Goal: Information Seeking & Learning: Understand process/instructions

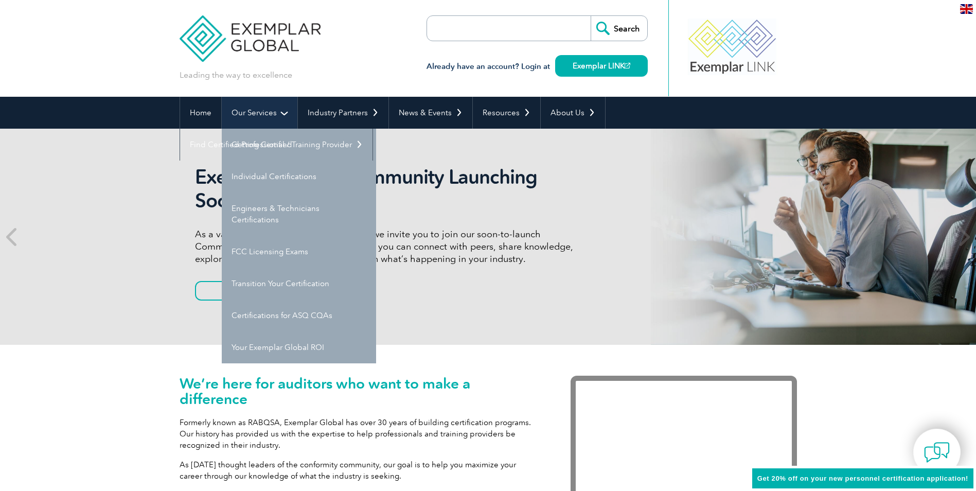
click at [266, 113] on link "Our Services" at bounding box center [260, 113] width 76 height 32
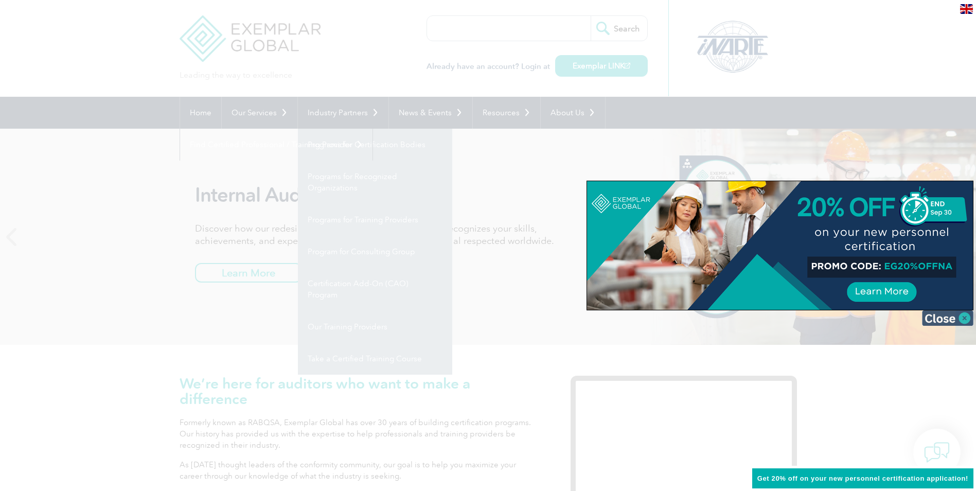
click at [965, 318] on img at bounding box center [947, 317] width 51 height 15
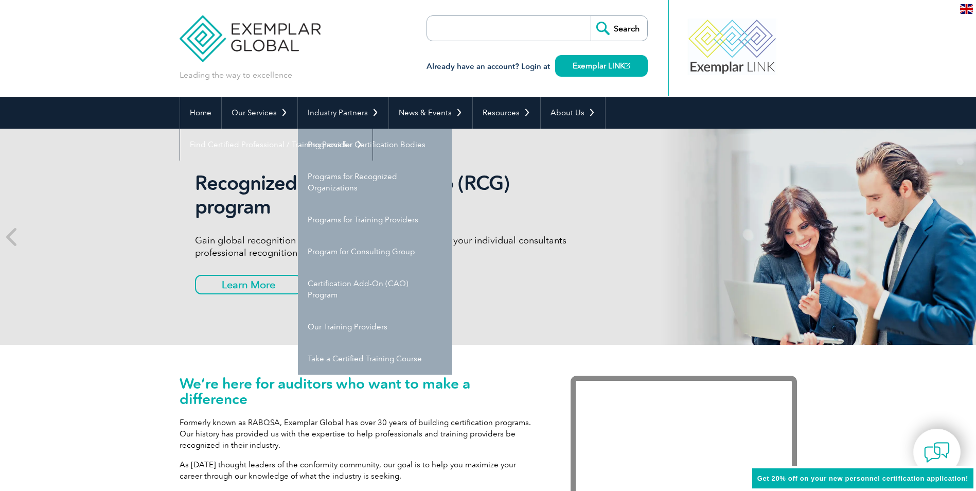
click at [96, 270] on div "Recognized Consulting Group (RCG) program Gain global recognition in the compli…" at bounding box center [488, 237] width 976 height 216
click at [195, 117] on link "Home" at bounding box center [200, 113] width 41 height 32
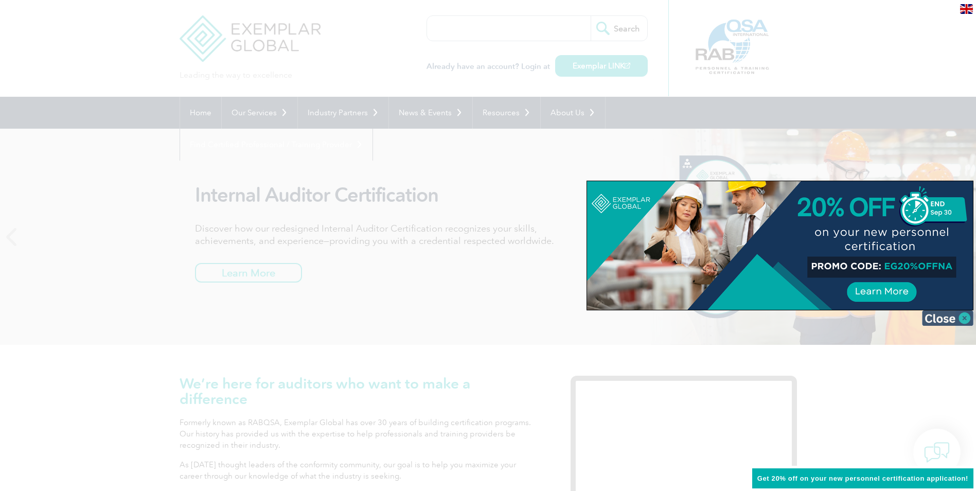
click at [952, 318] on img at bounding box center [947, 317] width 51 height 15
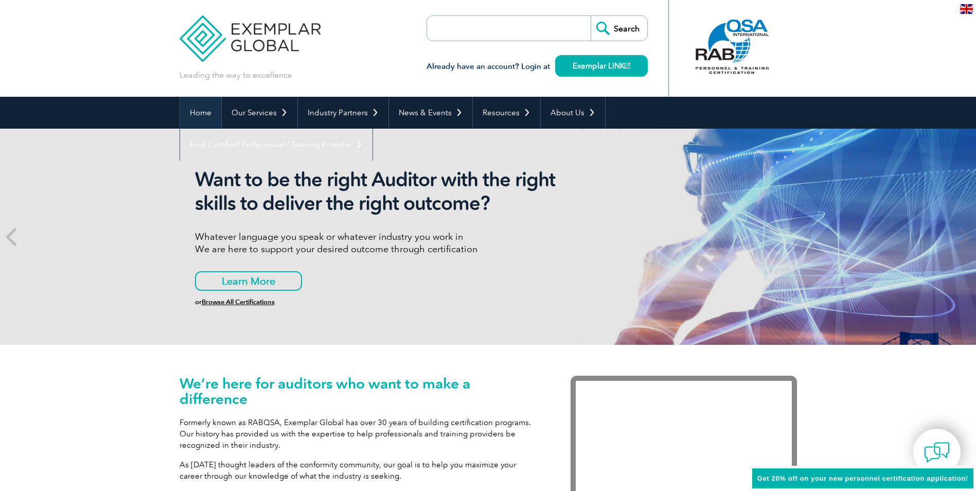
click at [208, 113] on link "Home" at bounding box center [200, 113] width 41 height 32
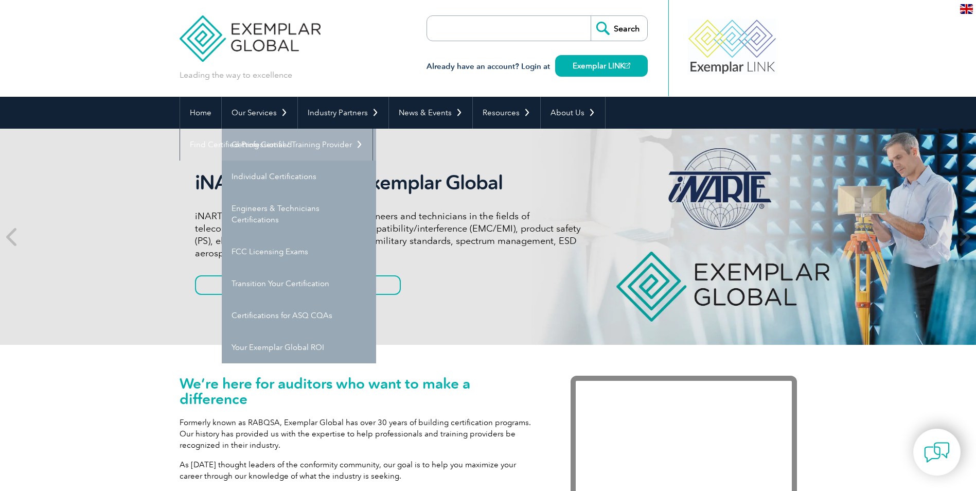
click at [268, 142] on link "Getting Certified" at bounding box center [299, 145] width 154 height 32
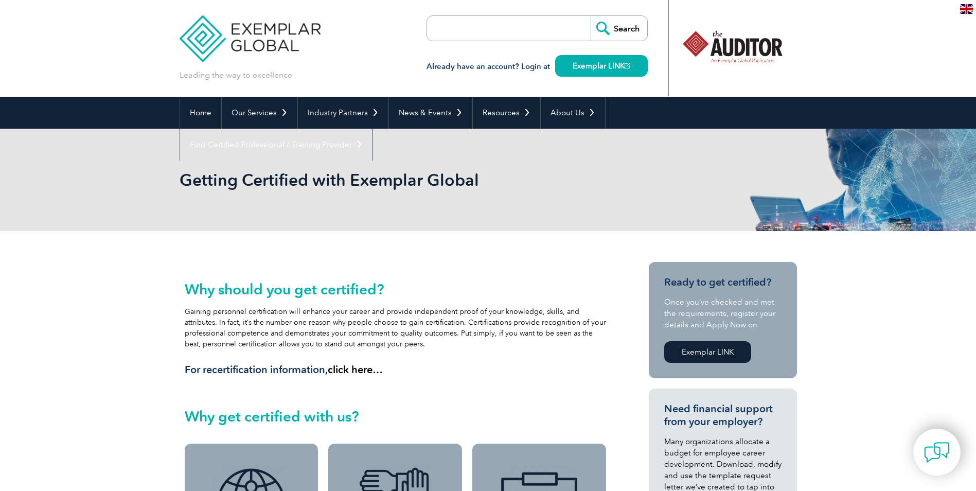
click at [479, 26] on input "search" at bounding box center [486, 28] width 108 height 25
type input "c"
type input "TPECS certifed mateials"
click at [590, 16] on input "Search" at bounding box center [618, 28] width 57 height 25
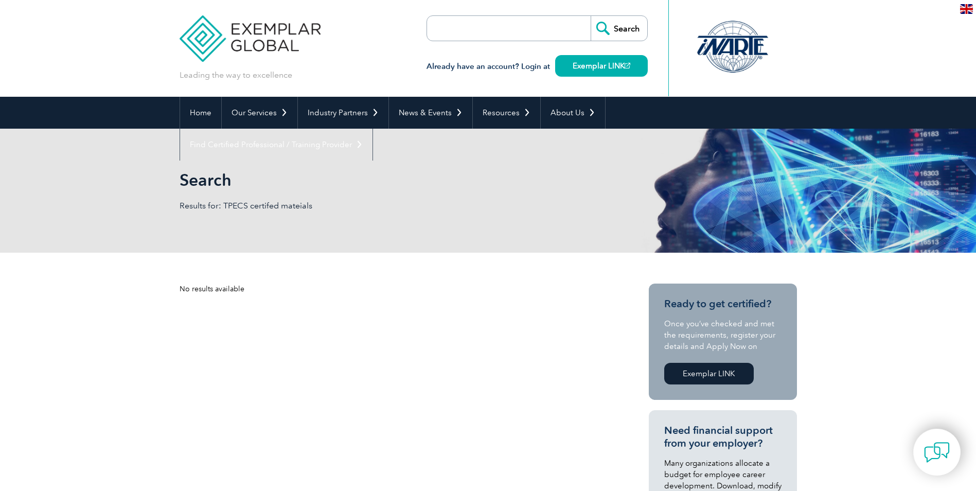
click at [483, 33] on input "search" at bounding box center [486, 28] width 108 height 25
type input "tpecs"
click at [590, 16] on input "Search" at bounding box center [618, 28] width 57 height 25
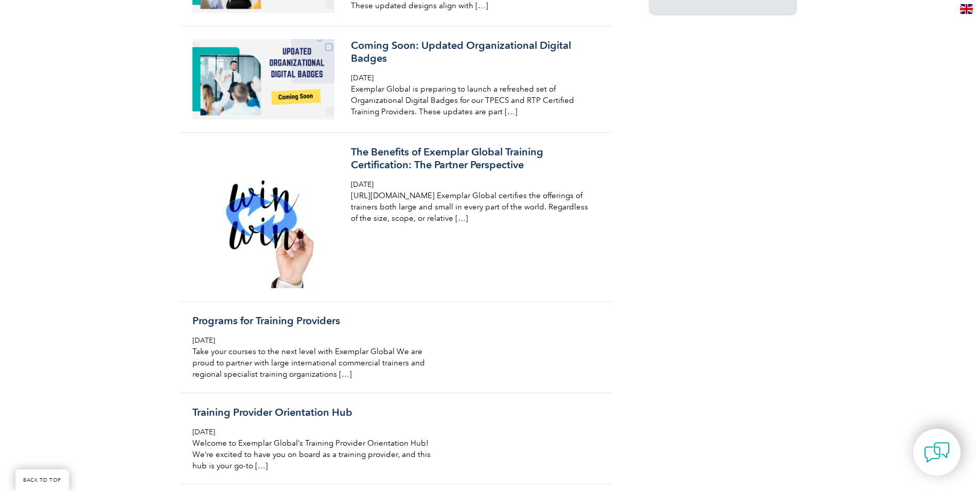
scroll to position [960, 0]
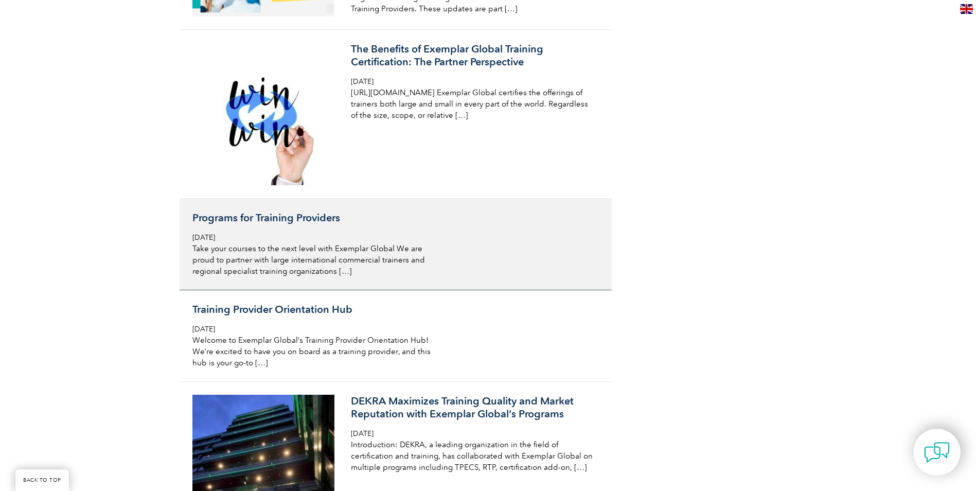
click at [238, 220] on h3 "Programs for Training Providers" at bounding box center [314, 217] width 244 height 13
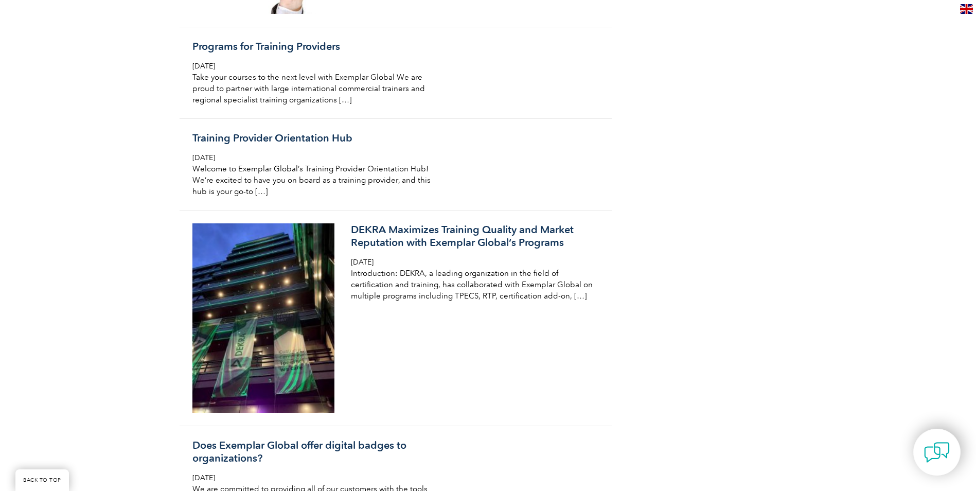
scroll to position [1097, 0]
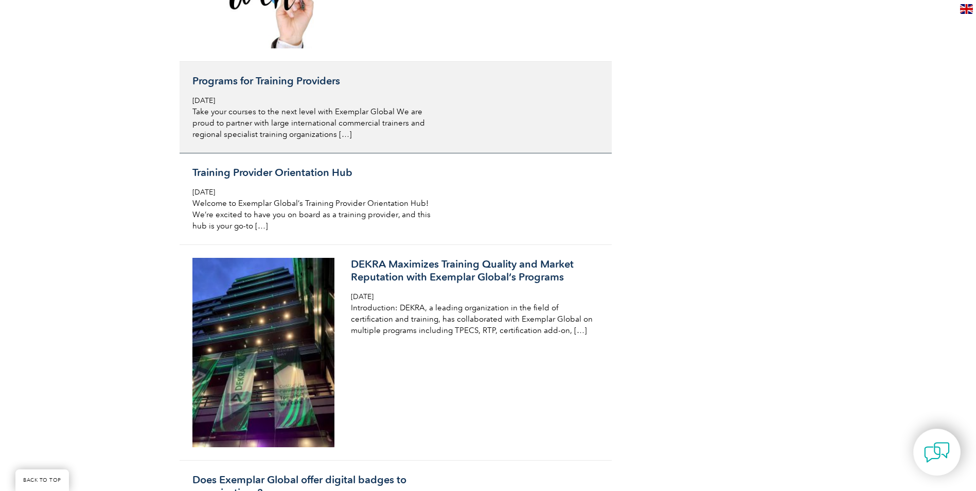
click at [228, 84] on h3 "Programs for Training Providers" at bounding box center [314, 81] width 244 height 13
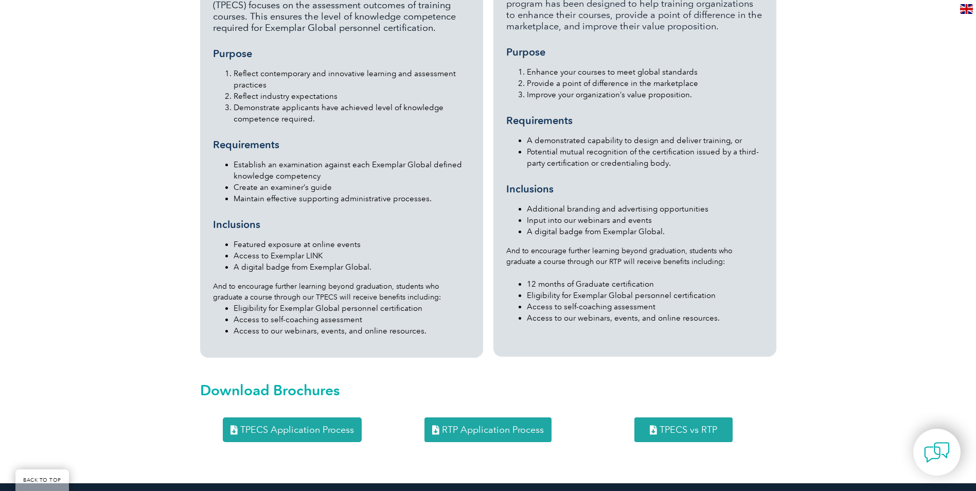
scroll to position [926, 0]
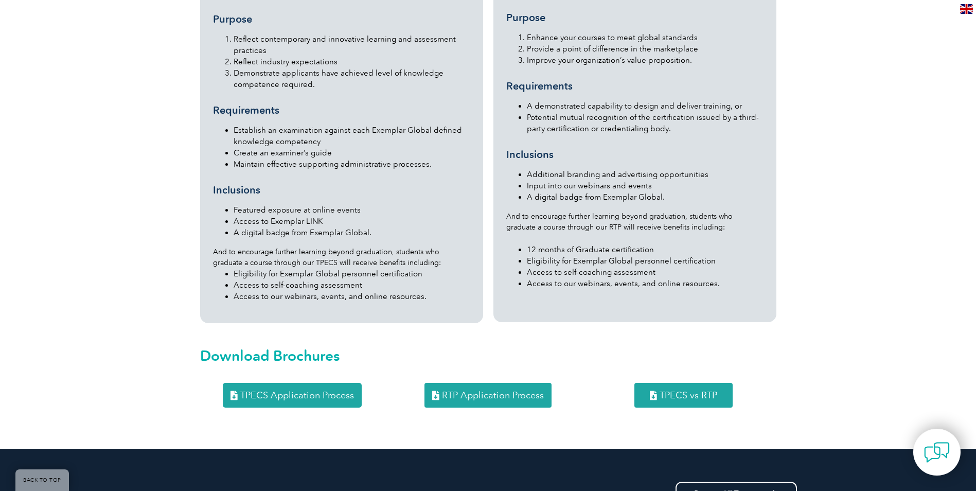
click at [295, 383] on link "TPECS Application Process" at bounding box center [292, 395] width 139 height 25
